Goal: Task Accomplishment & Management: Manage account settings

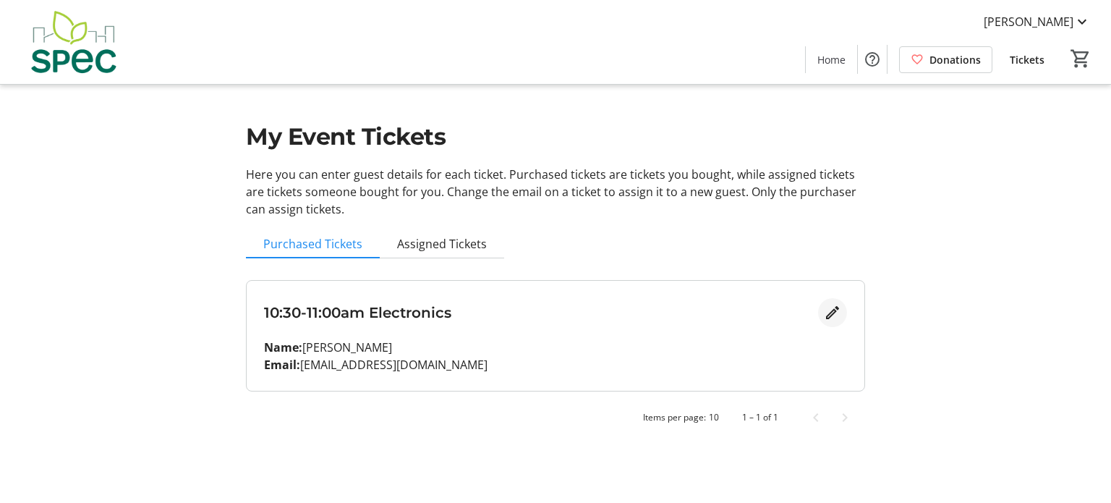
click at [834, 310] on mat-icon "Edit" at bounding box center [832, 312] width 17 height 17
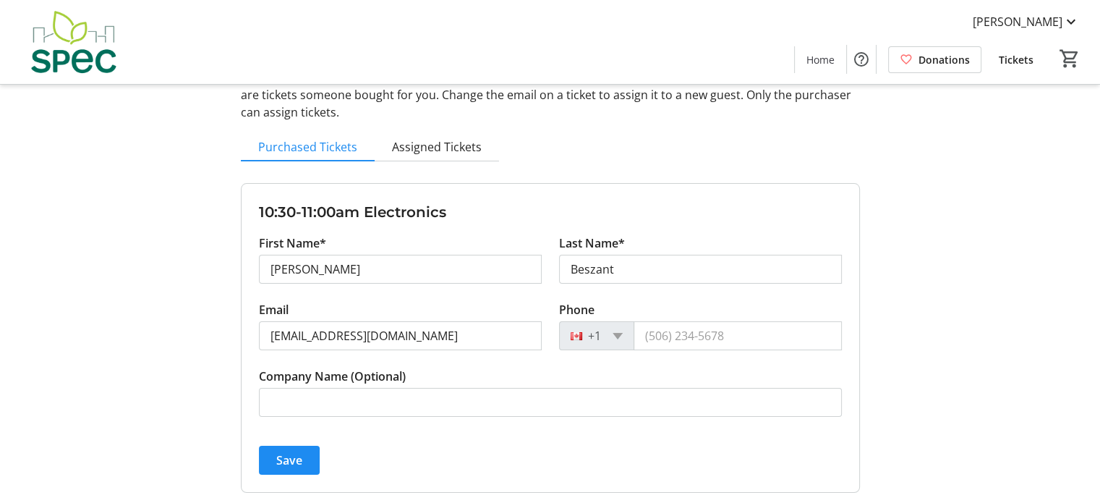
scroll to position [144, 0]
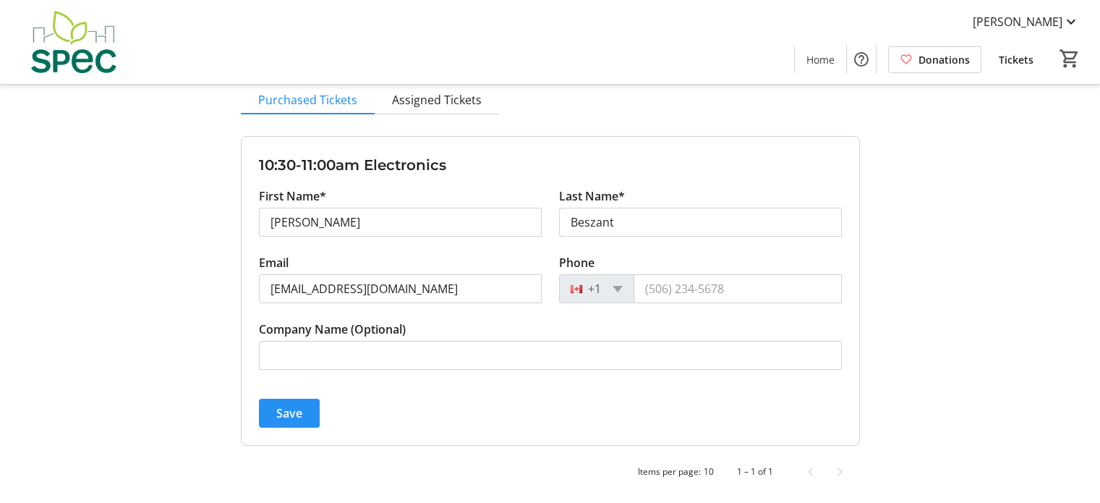
click at [293, 406] on span "Save" at bounding box center [289, 412] width 26 height 17
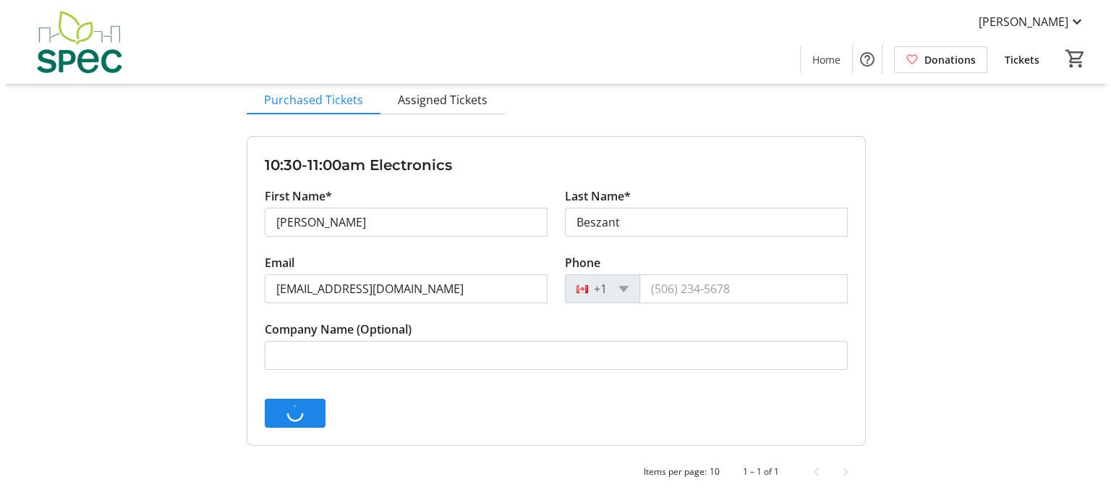
scroll to position [0, 0]
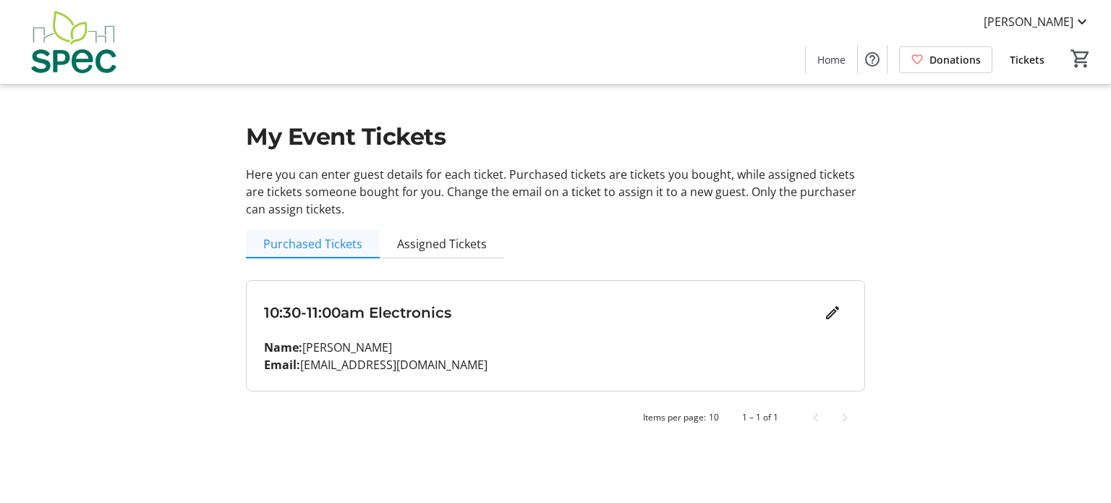
click at [298, 242] on span "Purchased Tickets" at bounding box center [312, 244] width 99 height 12
